Goal: Check status: Check status

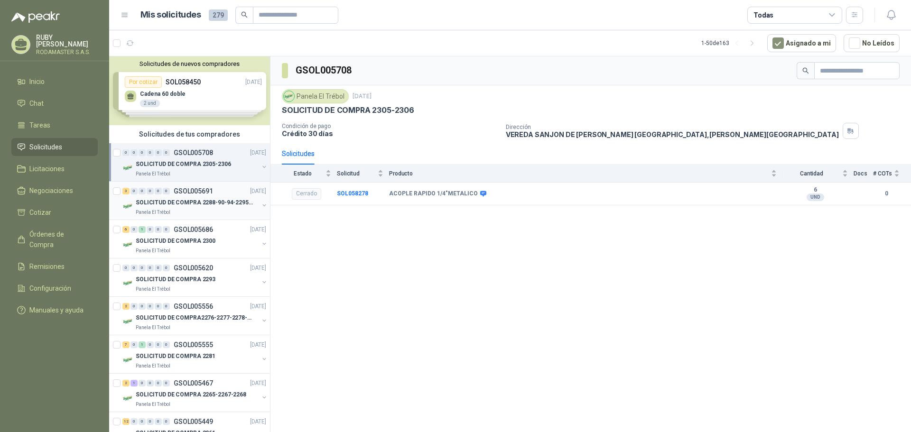
click at [180, 196] on div "3 0 0 0 0 0 GSOL005691 29/09/25" at bounding box center [195, 191] width 146 height 11
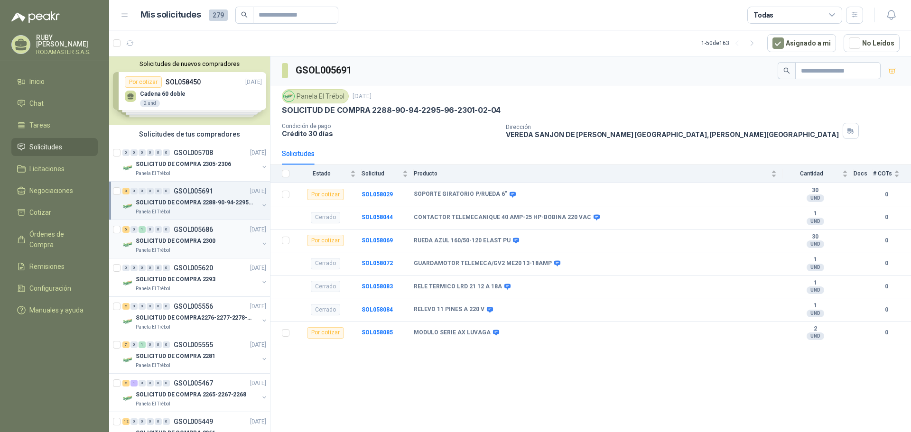
click at [202, 241] on p "SOLICITUD DE COMPRA 2300" at bounding box center [176, 241] width 80 height 9
